Goal: Transaction & Acquisition: Purchase product/service

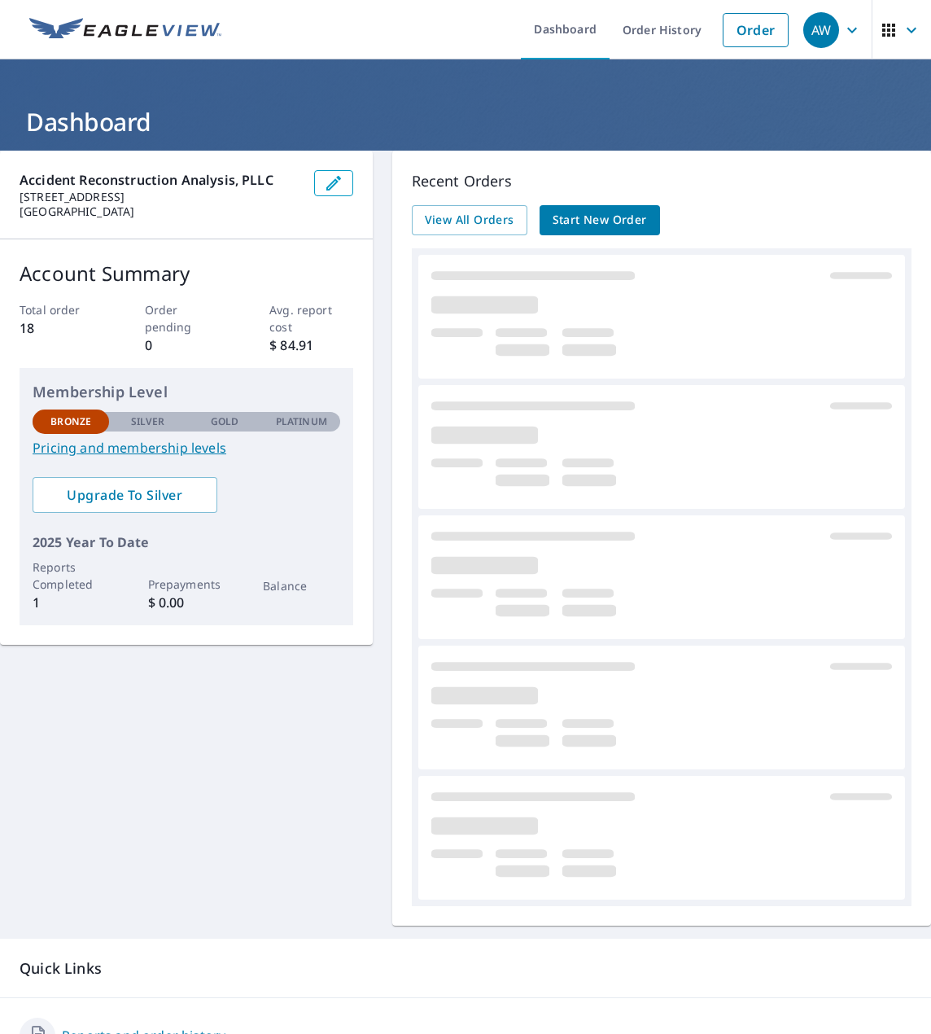
drag, startPoint x: 658, startPoint y: 207, endPoint x: 649, endPoint y: 212, distance: 10.2
click at [657, 207] on div "View All Orders Start New Order" at bounding box center [662, 220] width 500 height 30
click at [643, 213] on link "Start New Order" at bounding box center [600, 220] width 120 height 30
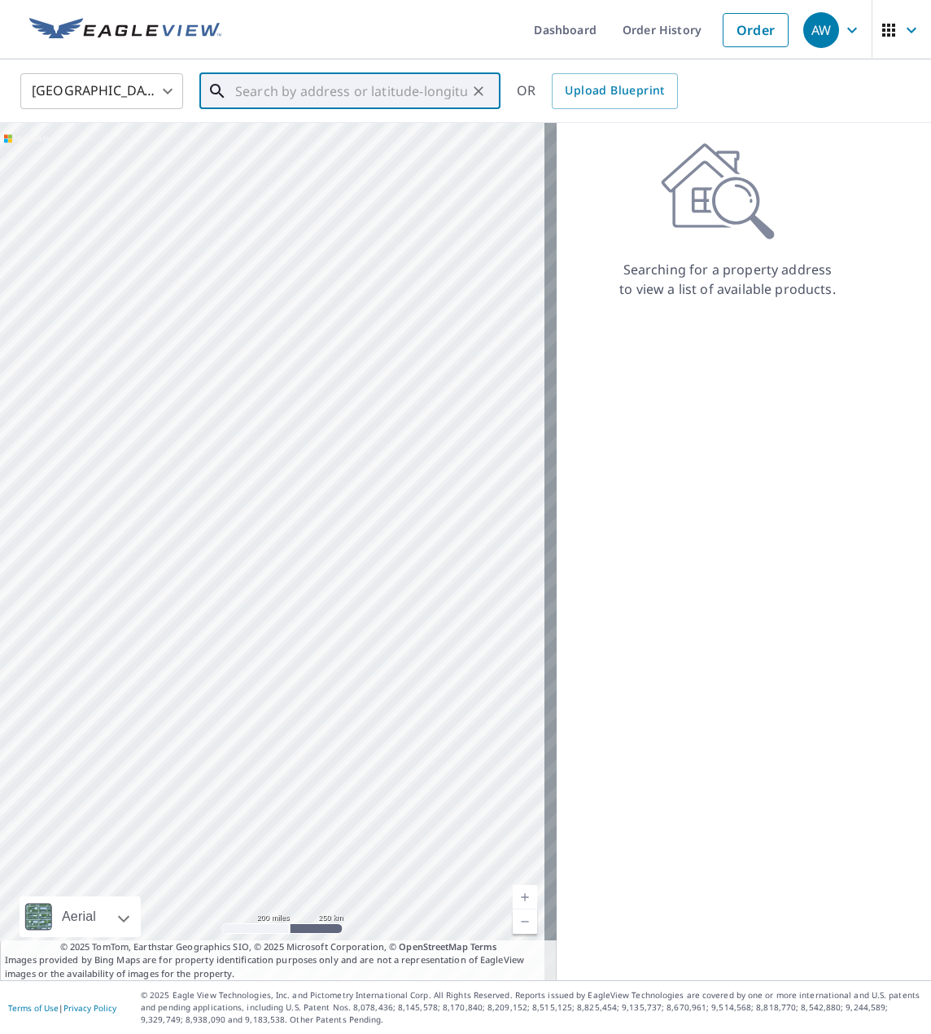
click at [370, 103] on input "text" at bounding box center [351, 91] width 232 height 46
click at [322, 162] on p "[GEOGRAPHIC_DATA]" at bounding box center [360, 156] width 256 height 16
type input "[STREET_ADDRESS][PERSON_NAME]"
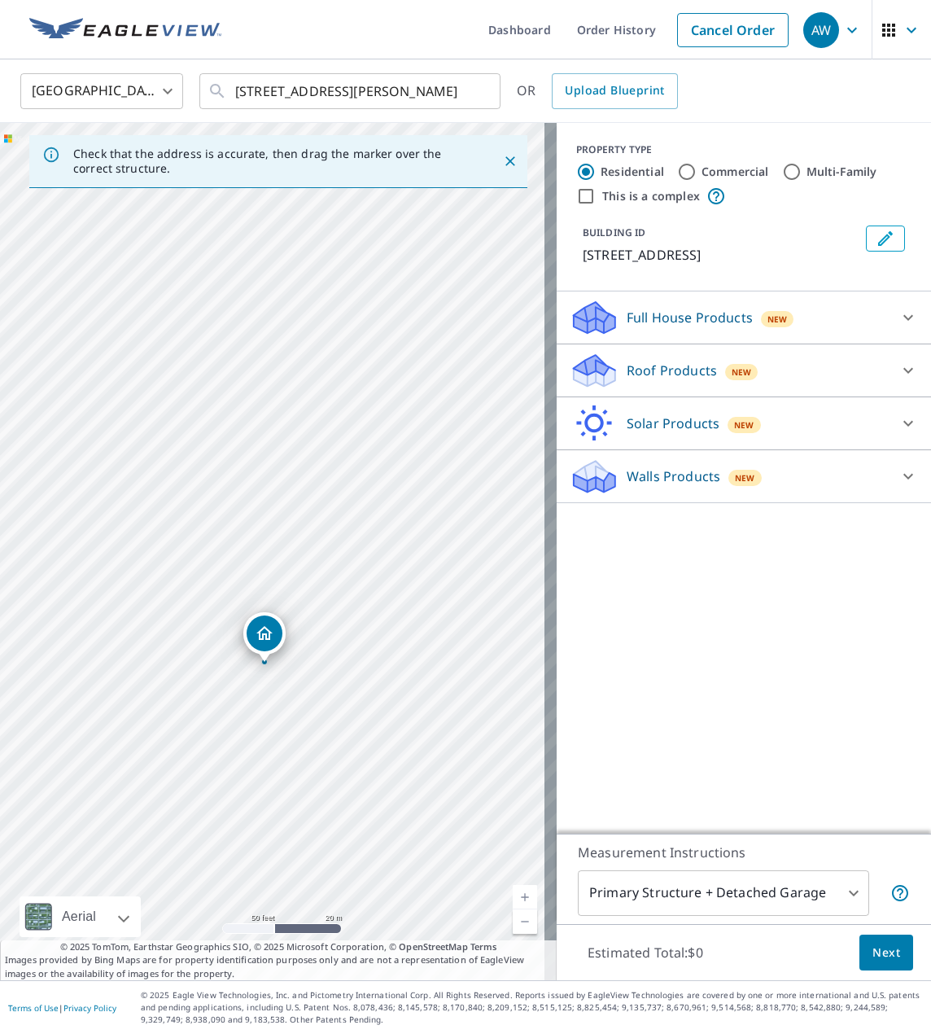
drag, startPoint x: 386, startPoint y: 586, endPoint x: 267, endPoint y: 527, distance: 132.9
click at [267, 527] on div "[STREET_ADDRESS][PERSON_NAME]" at bounding box center [278, 551] width 557 height 857
click at [661, 373] on p "Roof Products" at bounding box center [672, 371] width 90 height 20
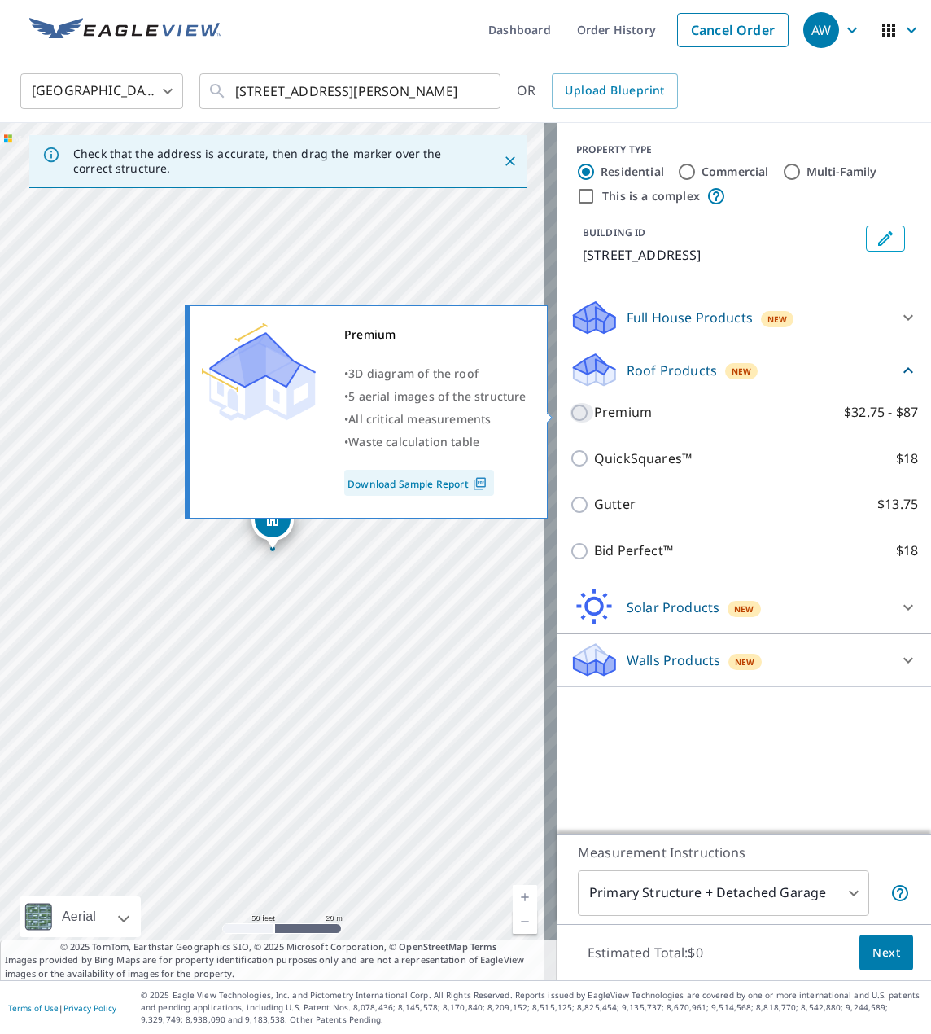
click at [570, 409] on input "Premium $32.75 - $87" at bounding box center [582, 413] width 24 height 20
checkbox input "true"
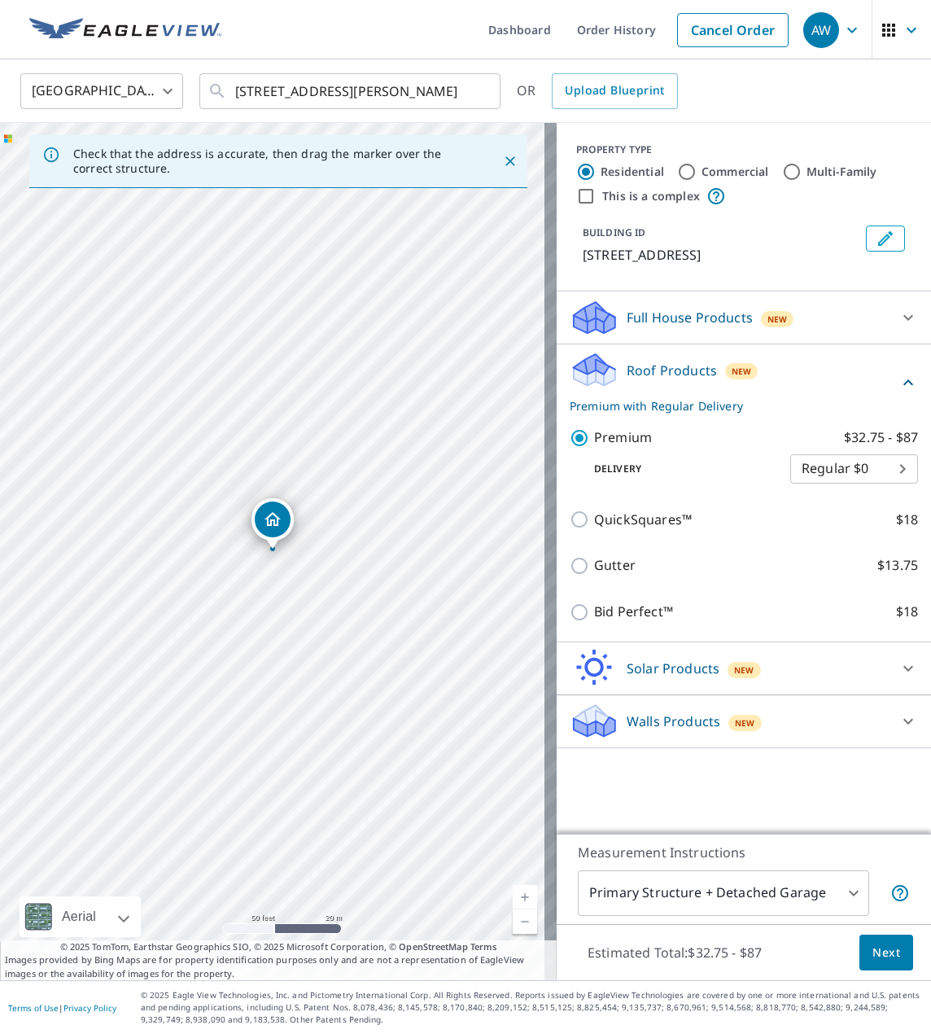
click at [876, 957] on span "Next" at bounding box center [887, 953] width 28 height 20
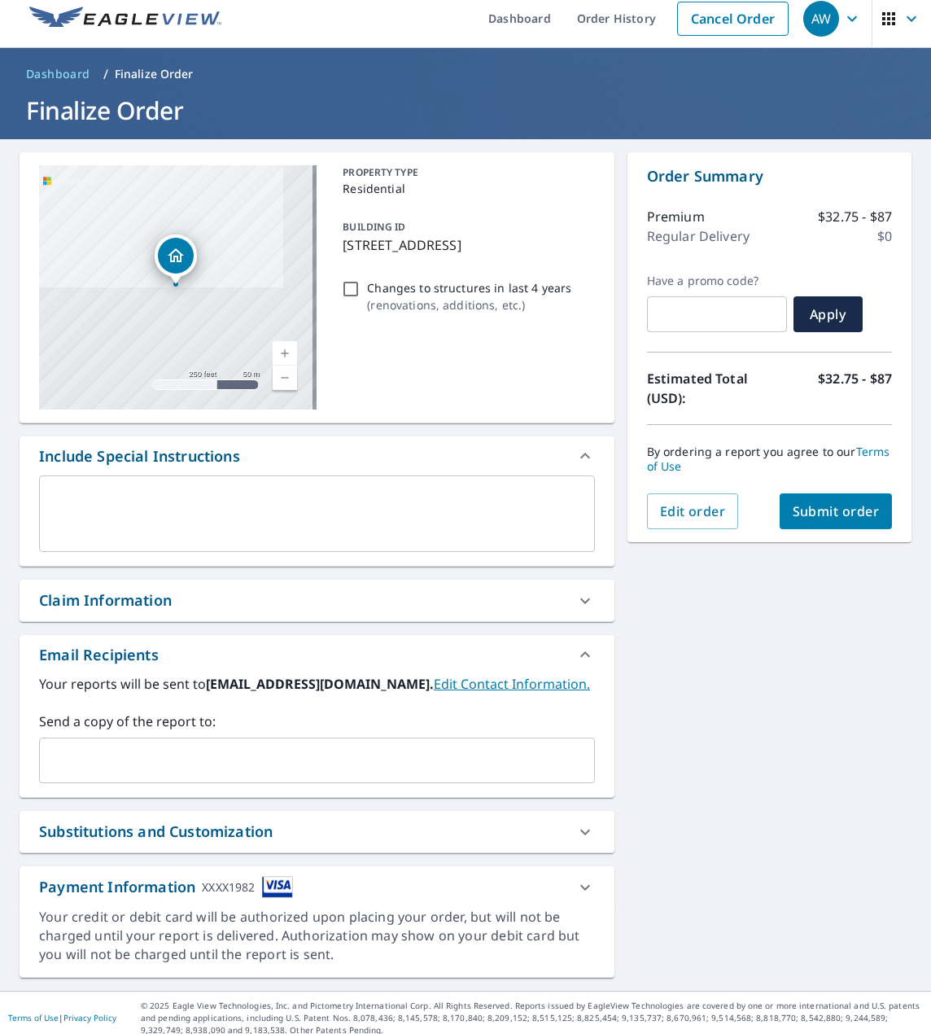
scroll to position [22, 0]
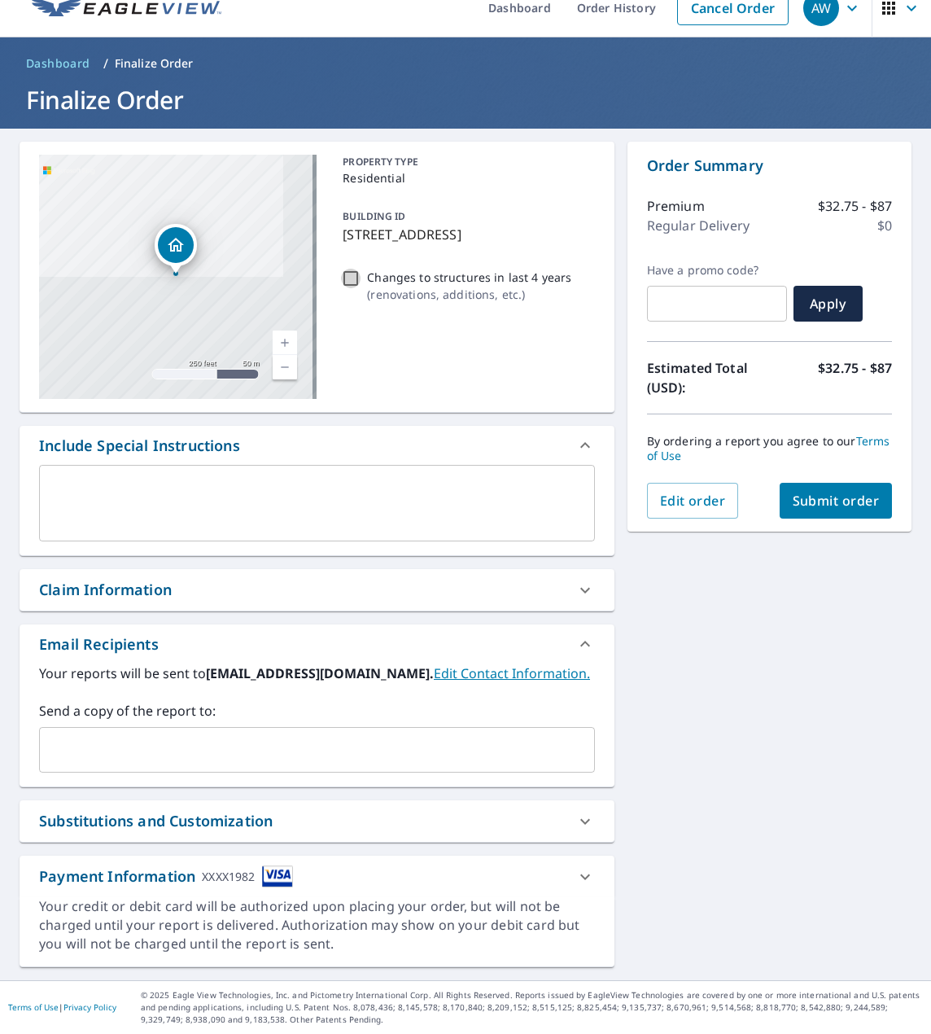
click at [348, 288] on input "Changes to structures in last 4 years ( renovations, additions, etc. )" at bounding box center [351, 279] width 20 height 20
checkbox input "false"
click at [830, 495] on span "Submit order" at bounding box center [836, 501] width 87 height 18
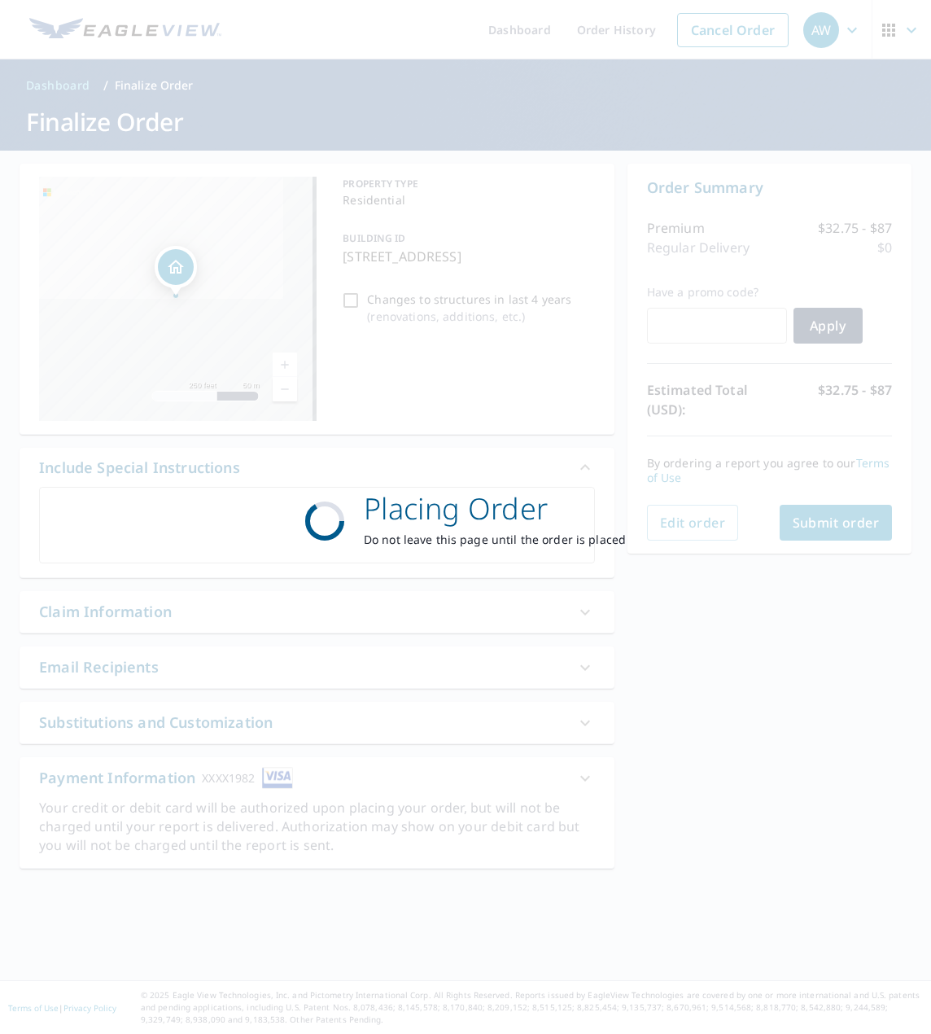
scroll to position [0, 0]
